Goal: Information Seeking & Learning: Learn about a topic

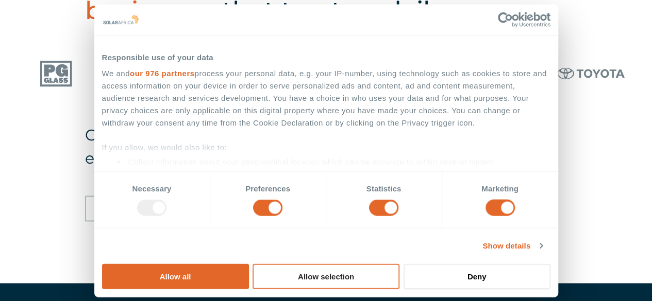
scroll to position [685, 0]
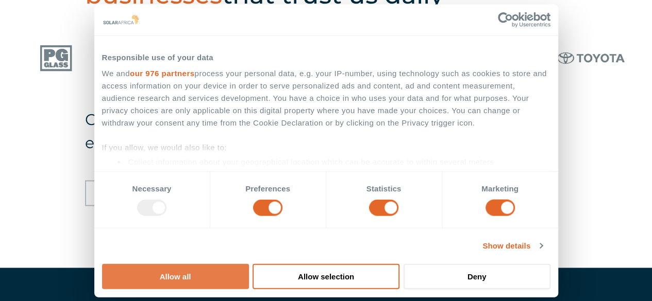
click at [249, 264] on button "Allow all" at bounding box center [175, 276] width 147 height 25
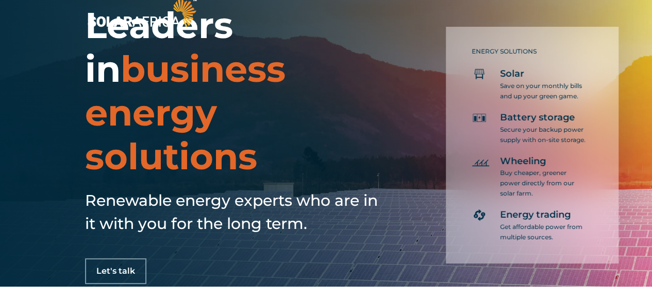
scroll to position [0, 0]
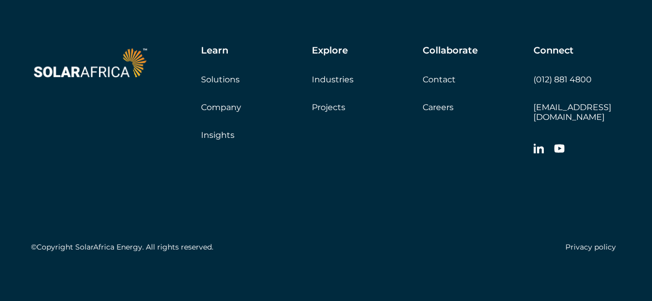
scroll to position [3039, 0]
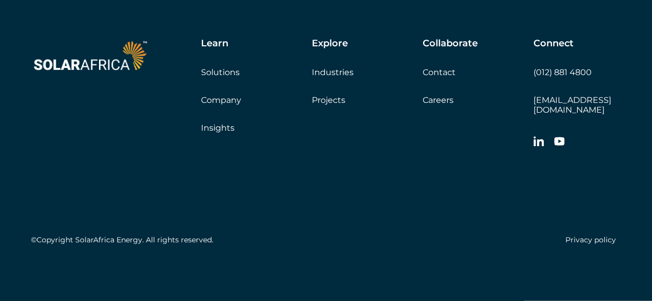
click at [225, 105] on link "Company" at bounding box center [221, 100] width 40 height 10
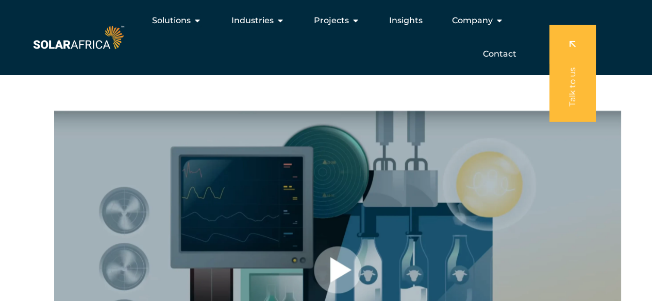
scroll to position [361, 0]
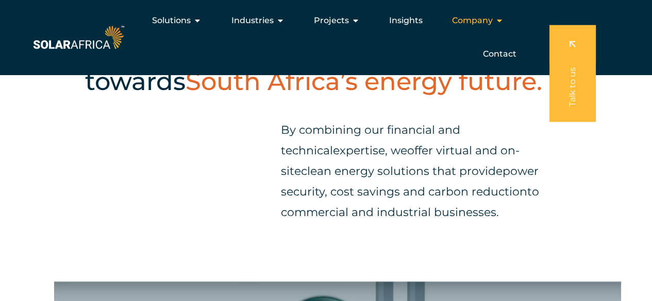
click at [480, 20] on span "Company" at bounding box center [471, 20] width 41 height 12
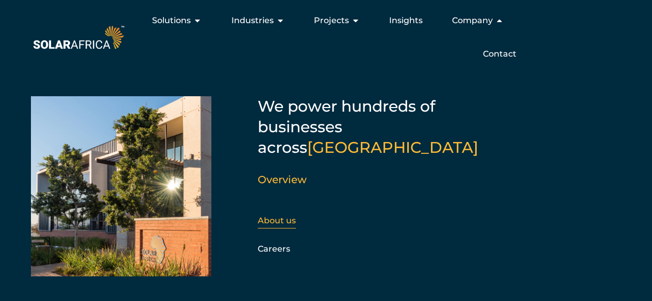
click at [264, 216] on link "About us" at bounding box center [277, 221] width 38 height 10
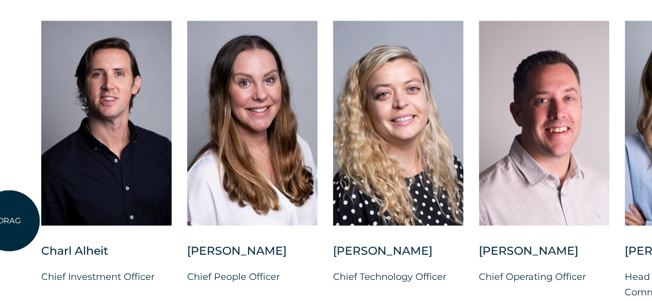
scroll to position [2680, 0]
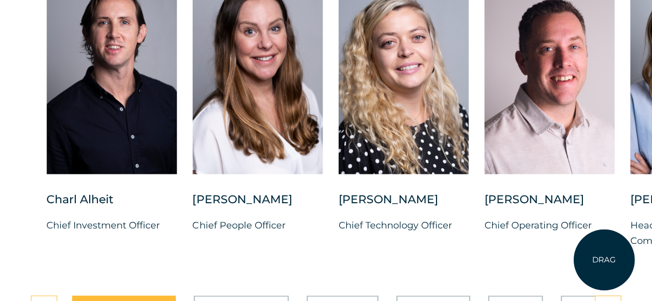
drag, startPoint x: 577, startPoint y: 274, endPoint x: 604, endPoint y: 260, distance: 30.2
click at [604, 260] on div "Charl Alheit Chief Investment Officer Candice Seggie Chief People Officer Suné …" at bounding box center [629, 117] width 1249 height 296
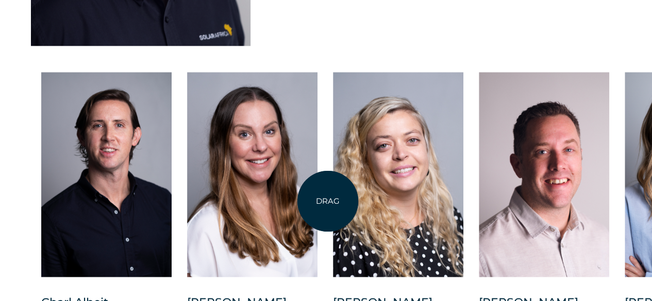
scroll to position [2628, 0]
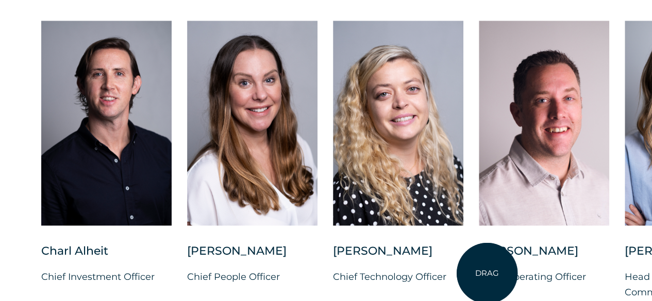
click at [487, 270] on div "Vincent Labuschagne" at bounding box center [544, 257] width 130 height 26
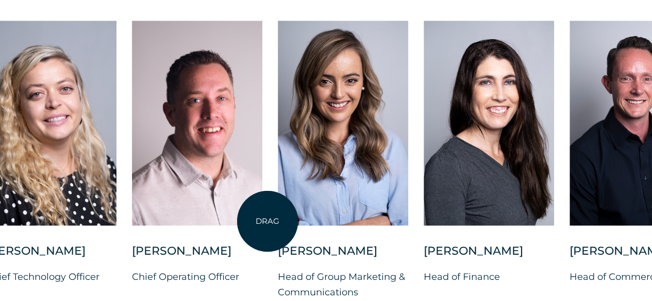
drag, startPoint x: 614, startPoint y: 276, endPoint x: 267, endPoint y: 222, distance: 351.0
click at [267, 222] on div "Charl Alheit Chief Investment Officer Candice Seggie Chief People Officer Suné …" at bounding box center [277, 169] width 1249 height 296
